Goal: Find specific page/section: Find specific page/section

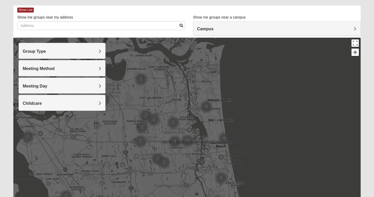
scroll to position [21, 0]
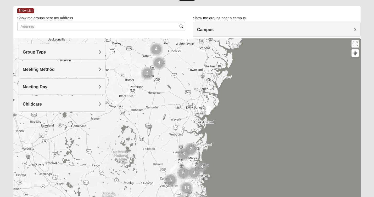
drag, startPoint x: 169, startPoint y: 95, endPoint x: 197, endPoint y: 197, distance: 106.2
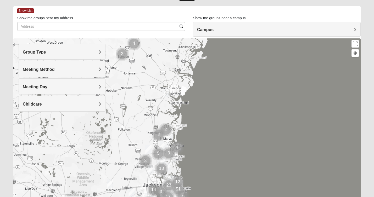
drag, startPoint x: 176, startPoint y: 107, endPoint x: 150, endPoint y: 87, distance: 32.5
click at [150, 87] on div at bounding box center [187, 142] width 348 height 209
click at [145, 115] on div at bounding box center [187, 142] width 348 height 209
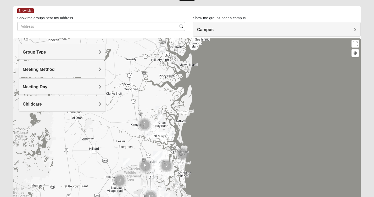
drag, startPoint x: 170, startPoint y: 128, endPoint x: 143, endPoint y: 102, distance: 37.2
click at [143, 102] on div at bounding box center [187, 142] width 348 height 209
click at [159, 133] on div at bounding box center [187, 142] width 348 height 209
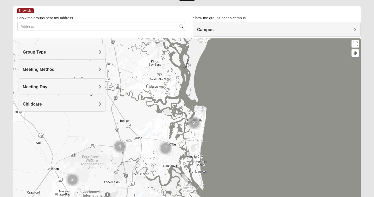
drag, startPoint x: 159, startPoint y: 133, endPoint x: 150, endPoint y: 81, distance: 53.5
click at [150, 81] on div at bounding box center [187, 142] width 348 height 209
click at [183, 143] on div at bounding box center [187, 142] width 348 height 209
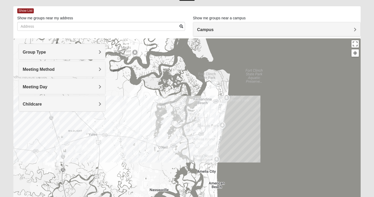
click at [151, 145] on img "Mixed Speed 32034" at bounding box center [150, 144] width 6 height 9
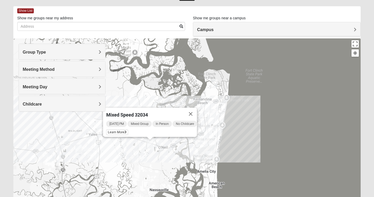
click at [173, 149] on div "Mixed Speed 32034 [DATE] PM Mixed Group In Person No Childcare Learn More" at bounding box center [187, 142] width 348 height 209
click at [164, 161] on div "Mixed Speed 32034 [DATE] PM Mixed Group In Person No Childcare Learn More" at bounding box center [187, 142] width 348 height 209
click at [197, 111] on button "Close" at bounding box center [191, 114] width 13 height 13
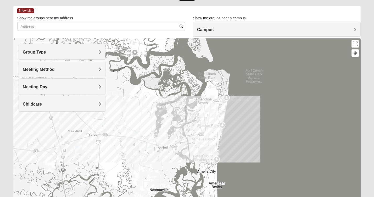
click at [196, 120] on div "To navigate, press the arrow keys." at bounding box center [187, 142] width 348 height 209
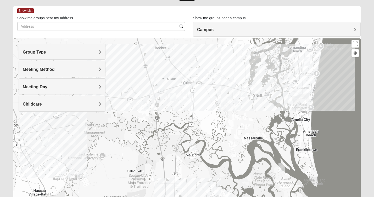
drag, startPoint x: 86, startPoint y: 161, endPoint x: 180, endPoint y: 109, distance: 107.7
click at [180, 109] on div at bounding box center [187, 142] width 348 height 209
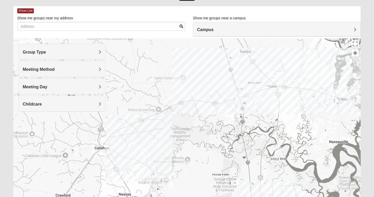
drag, startPoint x: 153, startPoint y: 134, endPoint x: 241, endPoint y: 138, distance: 88.1
click at [241, 138] on div at bounding box center [187, 142] width 348 height 209
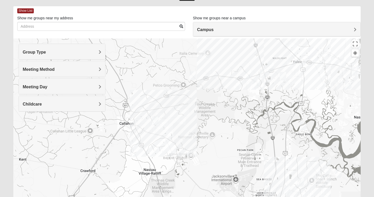
drag, startPoint x: 191, startPoint y: 143, endPoint x: 217, endPoint y: 117, distance: 36.7
click at [217, 117] on div at bounding box center [187, 142] width 348 height 209
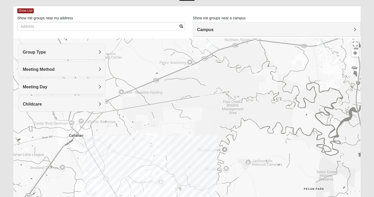
drag, startPoint x: 191, startPoint y: 121, endPoint x: 231, endPoint y: 126, distance: 40.9
click at [231, 126] on div at bounding box center [187, 142] width 348 height 209
